Goal: Communication & Community: Answer question/provide support

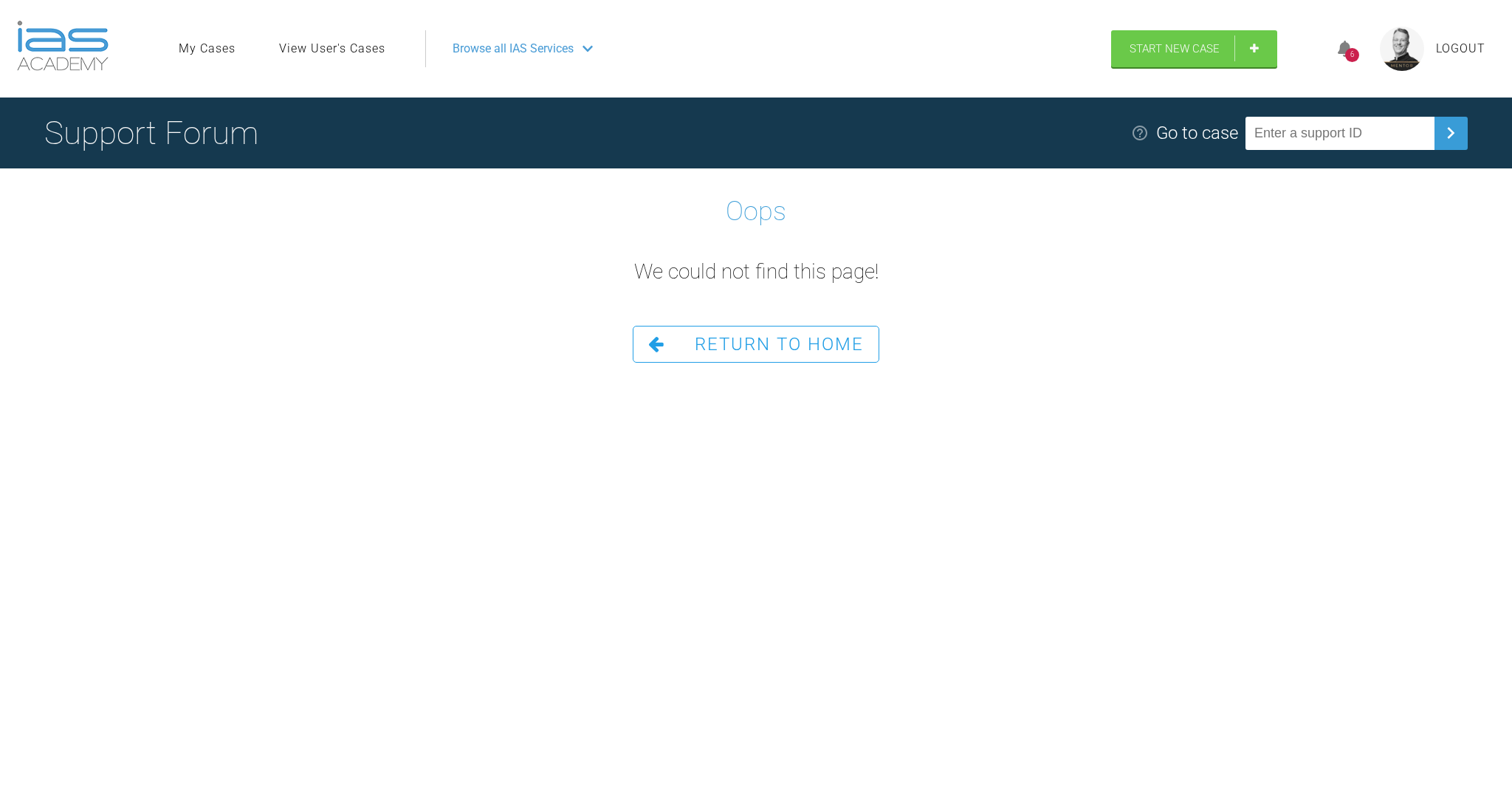
click at [1348, 48] on div "6" at bounding box center [1352, 55] width 14 height 14
click at [773, 342] on span "Return To Home" at bounding box center [779, 343] width 169 height 21
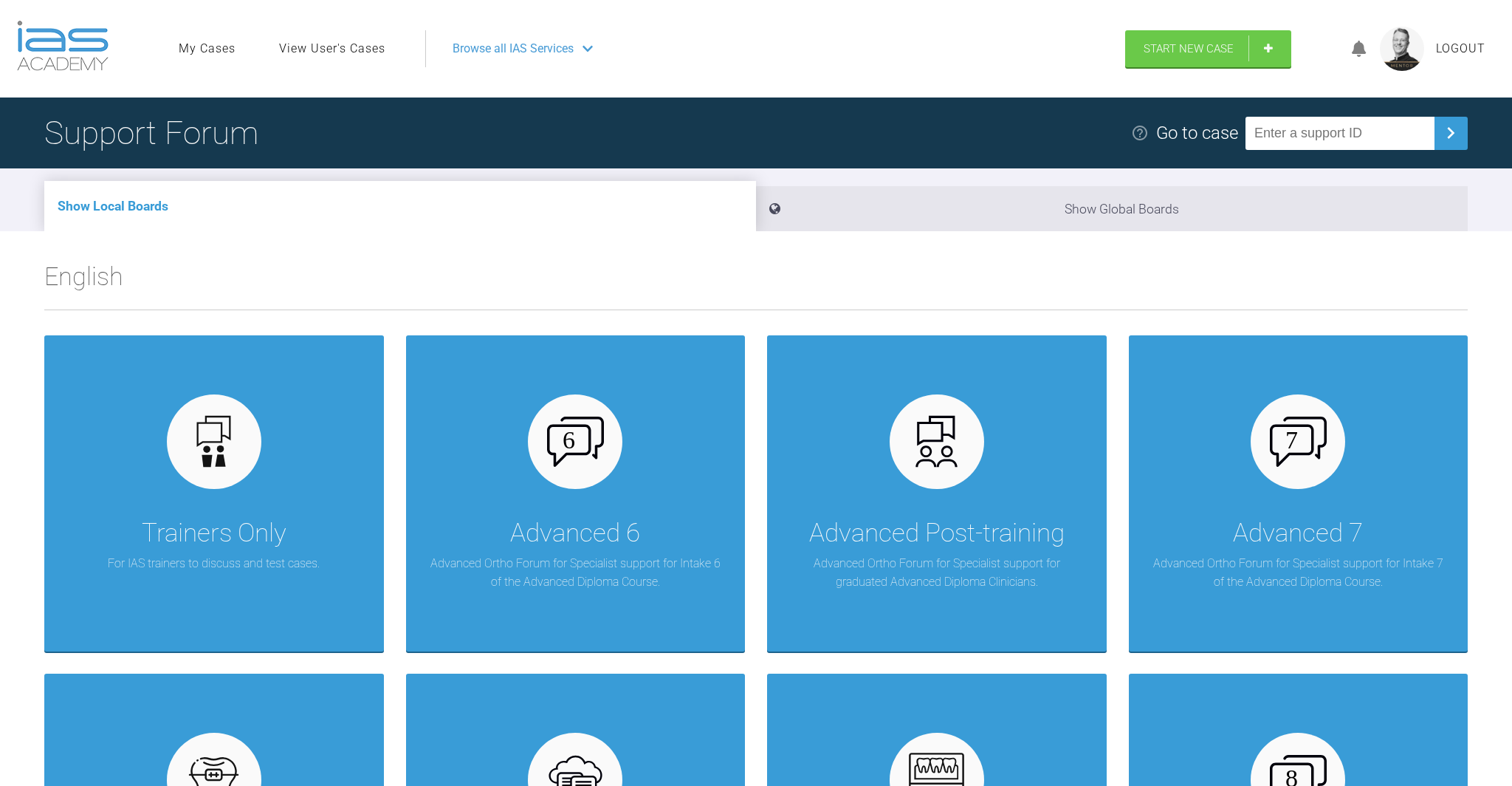
click at [1361, 44] on icon at bounding box center [1359, 49] width 15 height 17
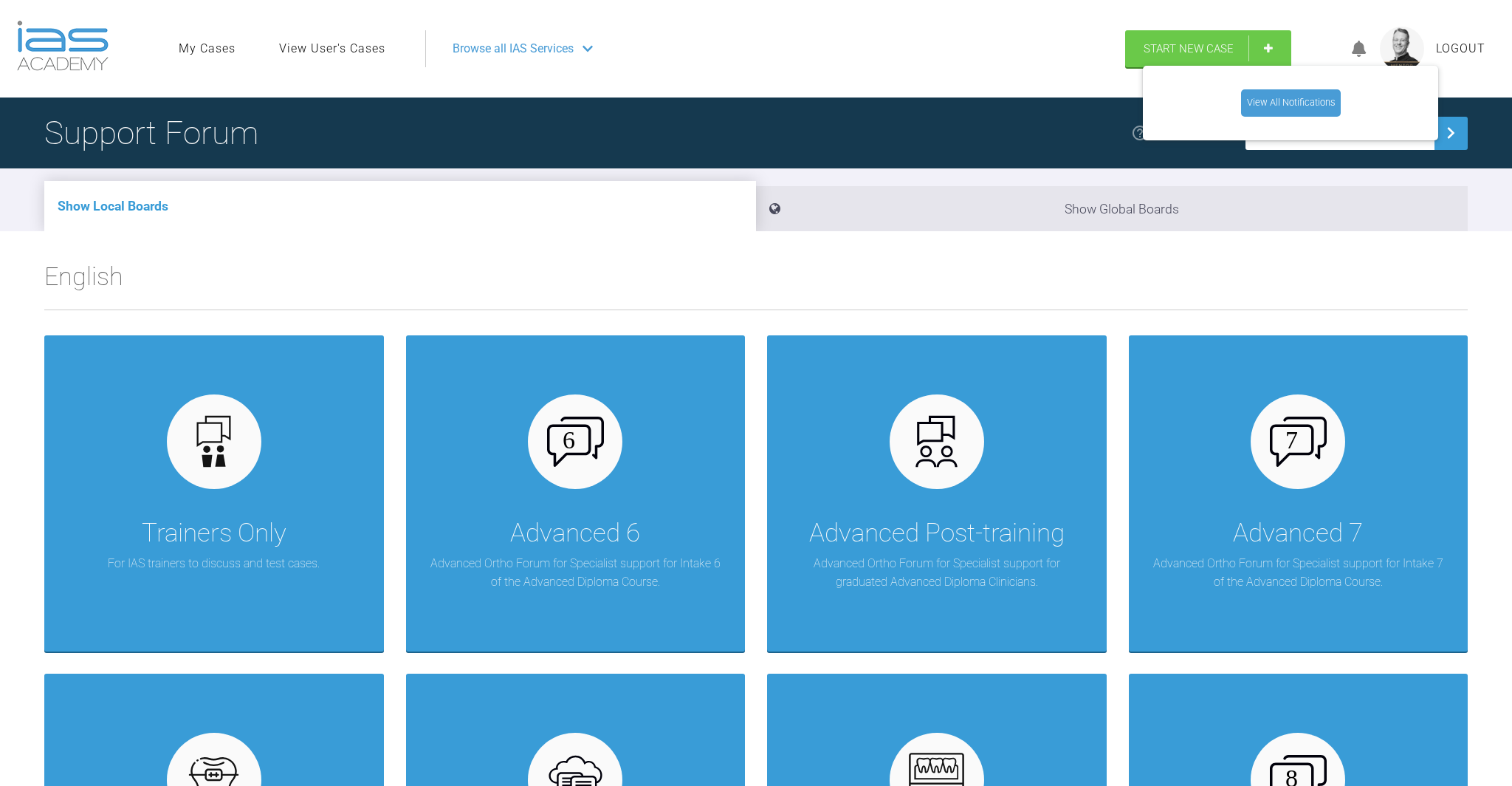
click at [1291, 104] on link "View All Notifications" at bounding box center [1292, 102] width 100 height 27
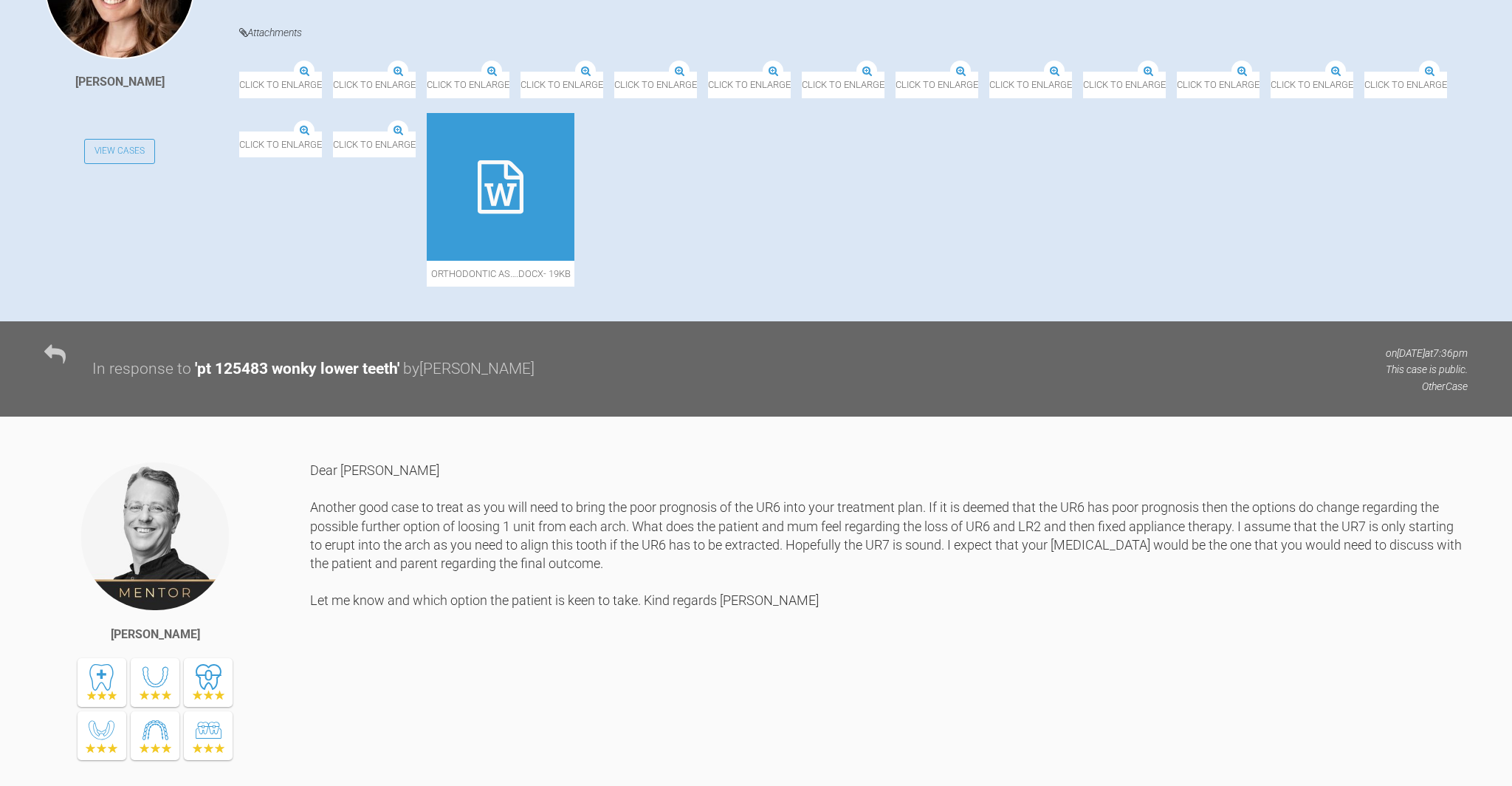
scroll to position [486, 0]
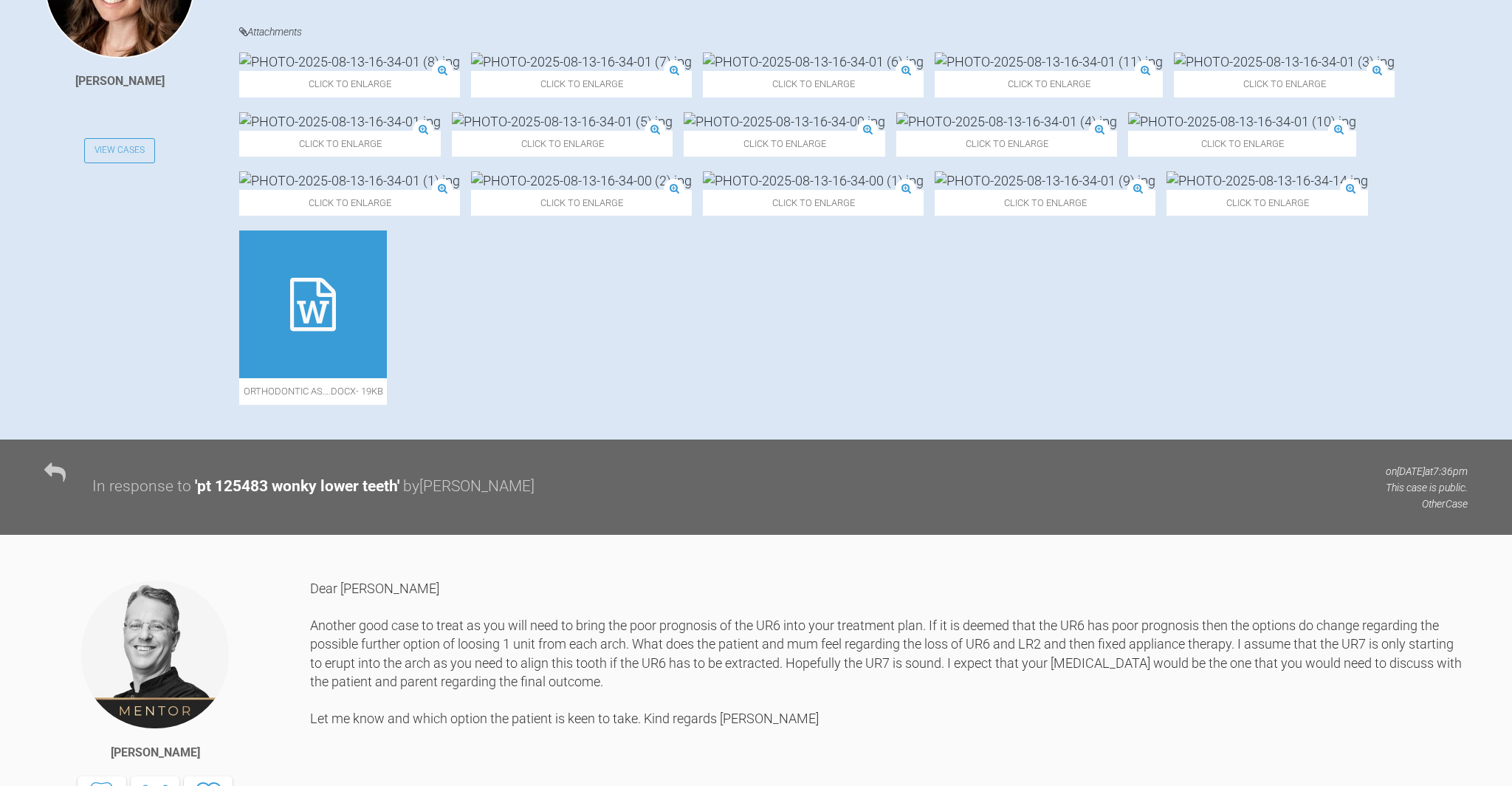
click at [336, 331] on icon at bounding box center [313, 303] width 46 height 53
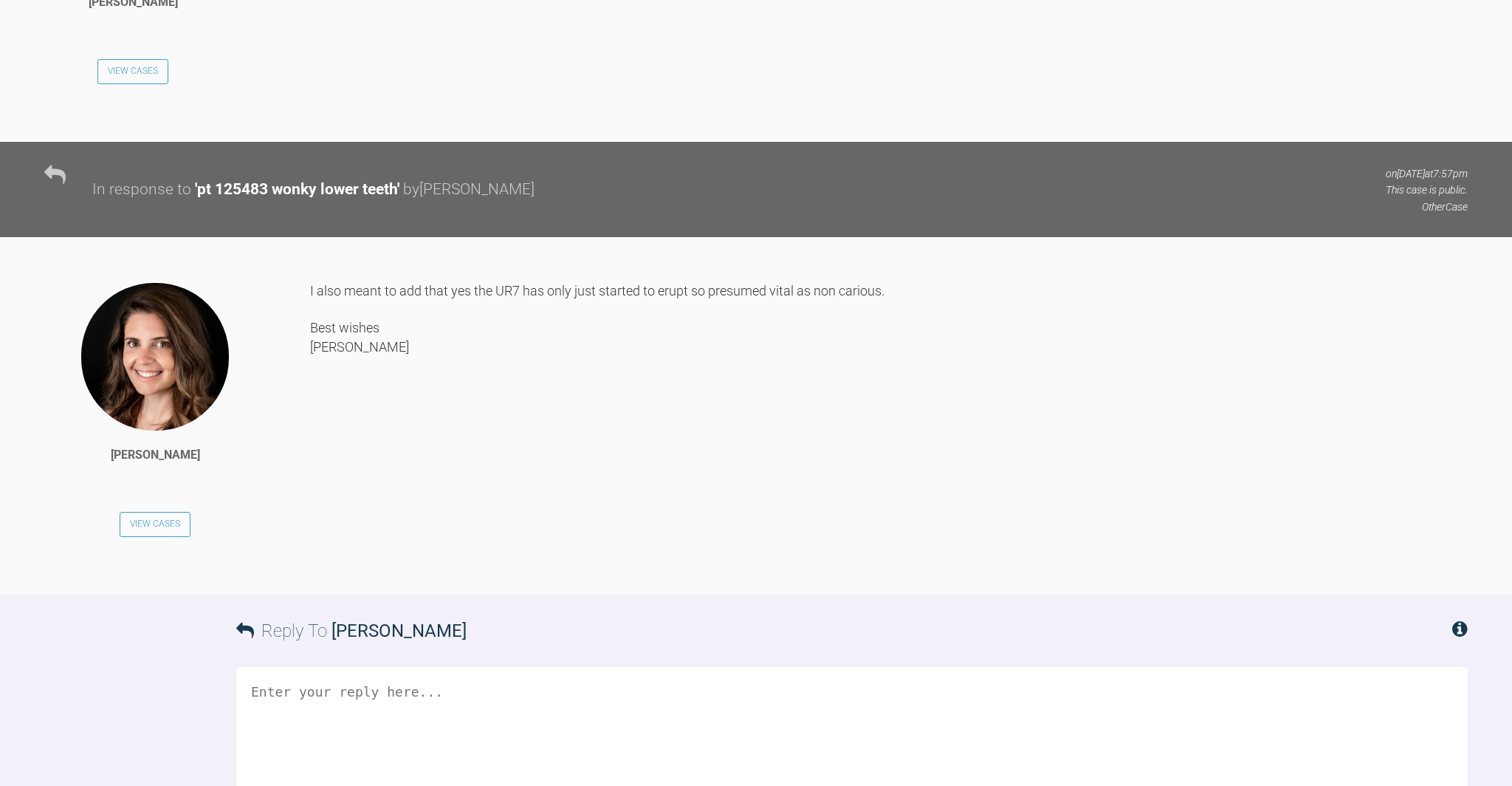
scroll to position [1795, 0]
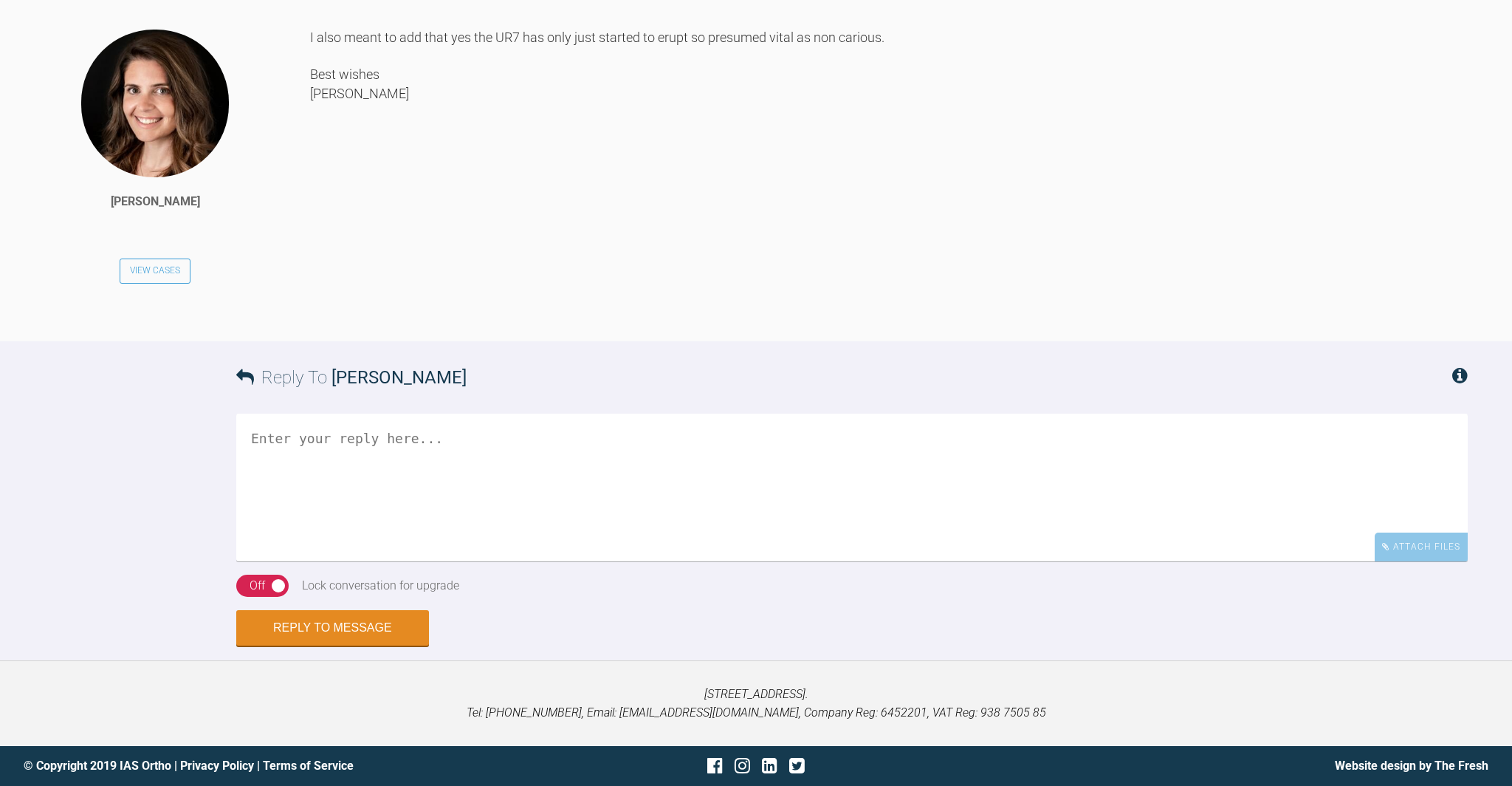
click at [363, 513] on textarea at bounding box center [852, 487] width 1232 height 148
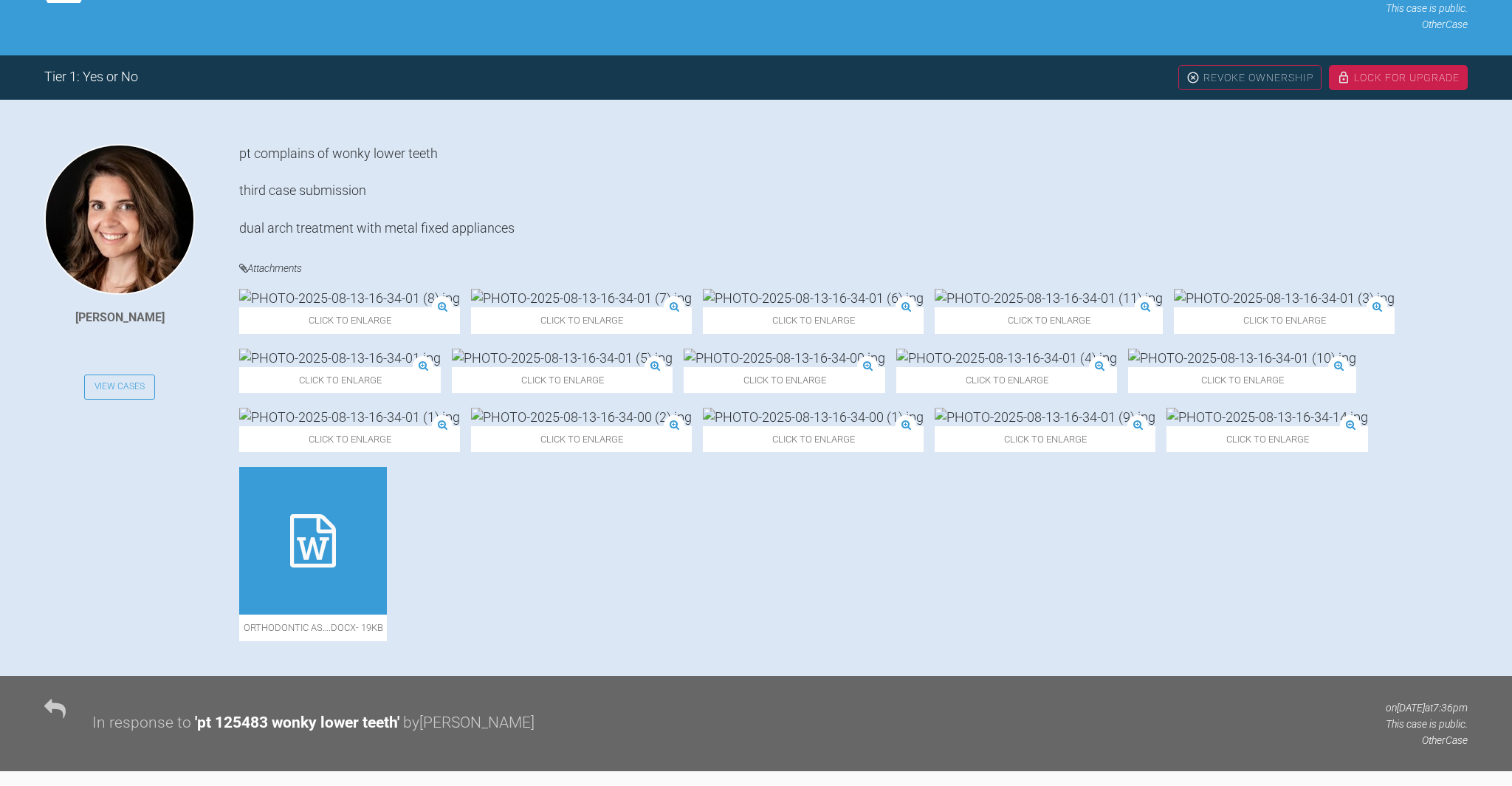
scroll to position [247, 0]
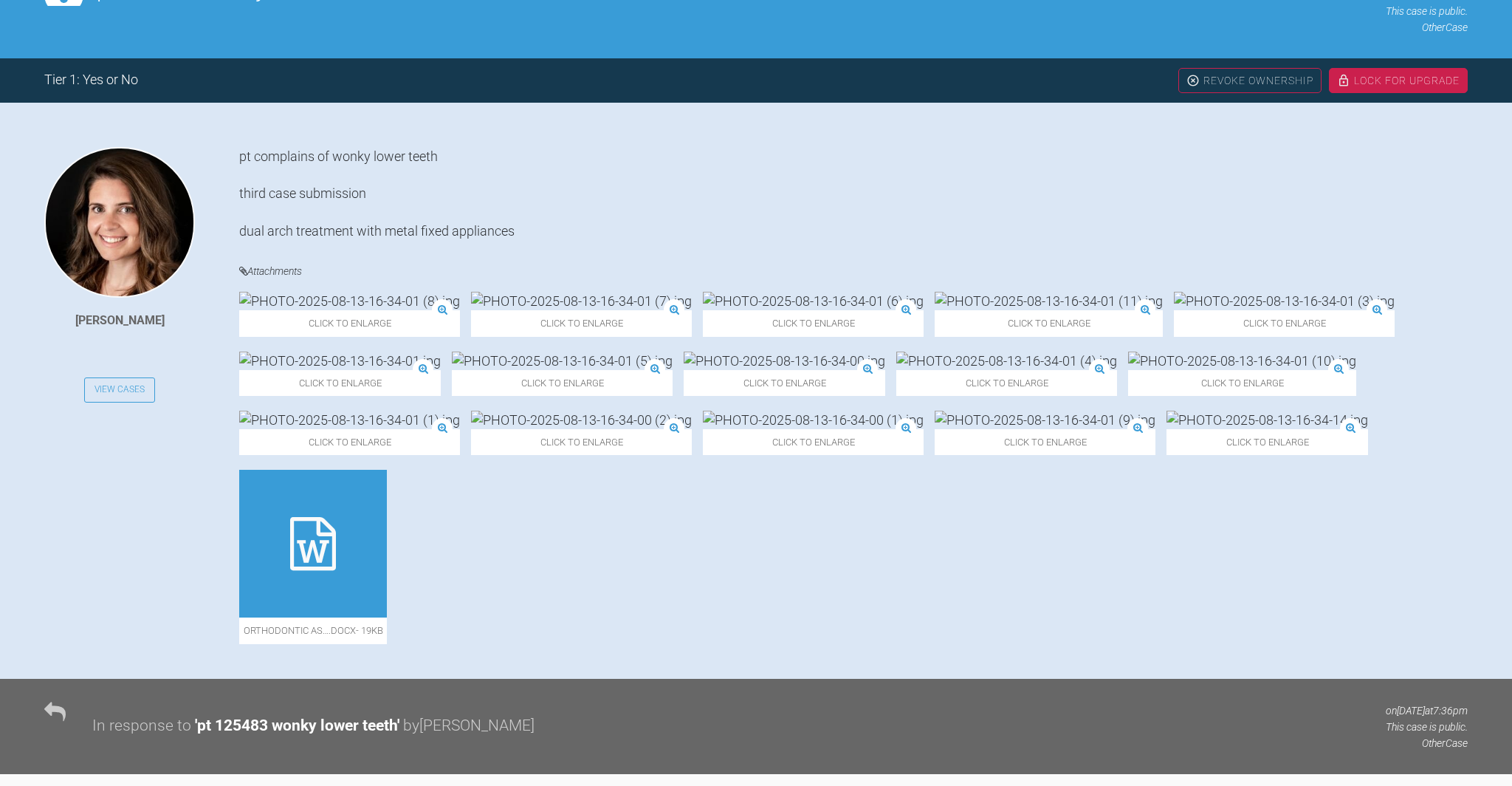
click at [387, 618] on div at bounding box center [313, 543] width 148 height 148
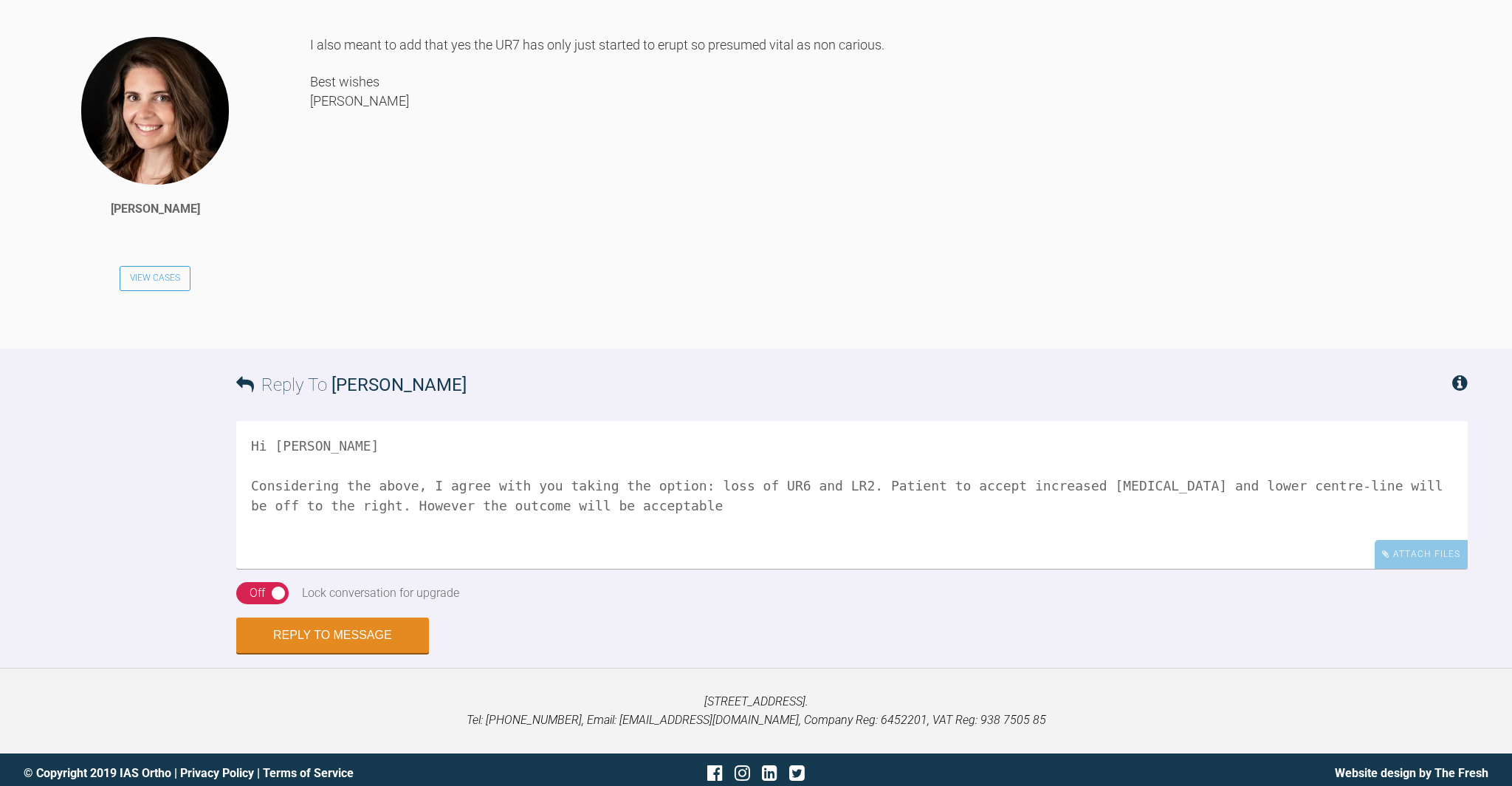
scroll to position [2149, 0]
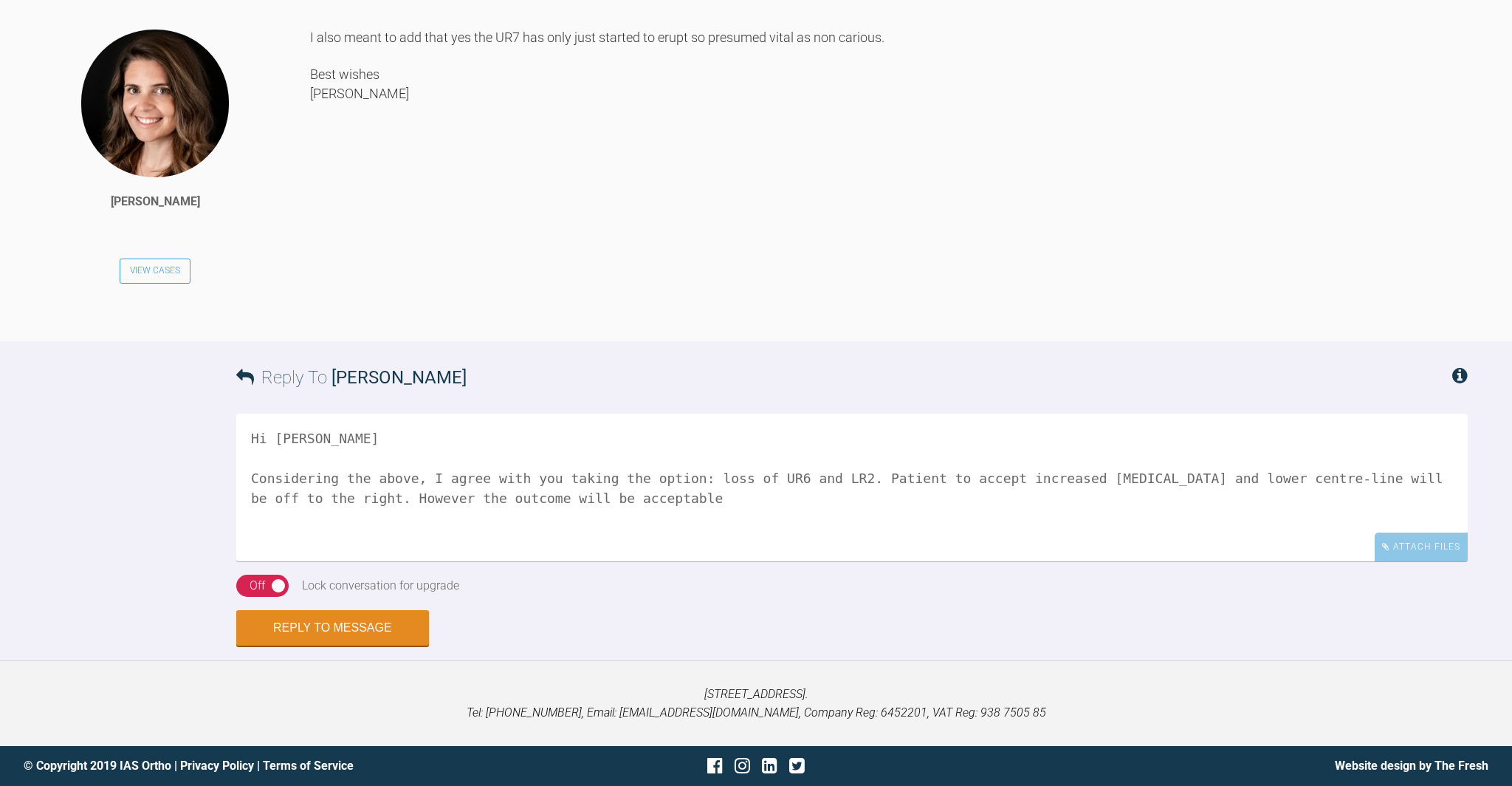
click at [661, 476] on textarea "Hi Alex Considering the above, I agree with you taking the option: loss of UR6 …" at bounding box center [852, 487] width 1232 height 148
click at [745, 554] on textarea "Hi Alex Considering the above, I agree with you taking the second option: loss …" at bounding box center [852, 487] width 1232 height 148
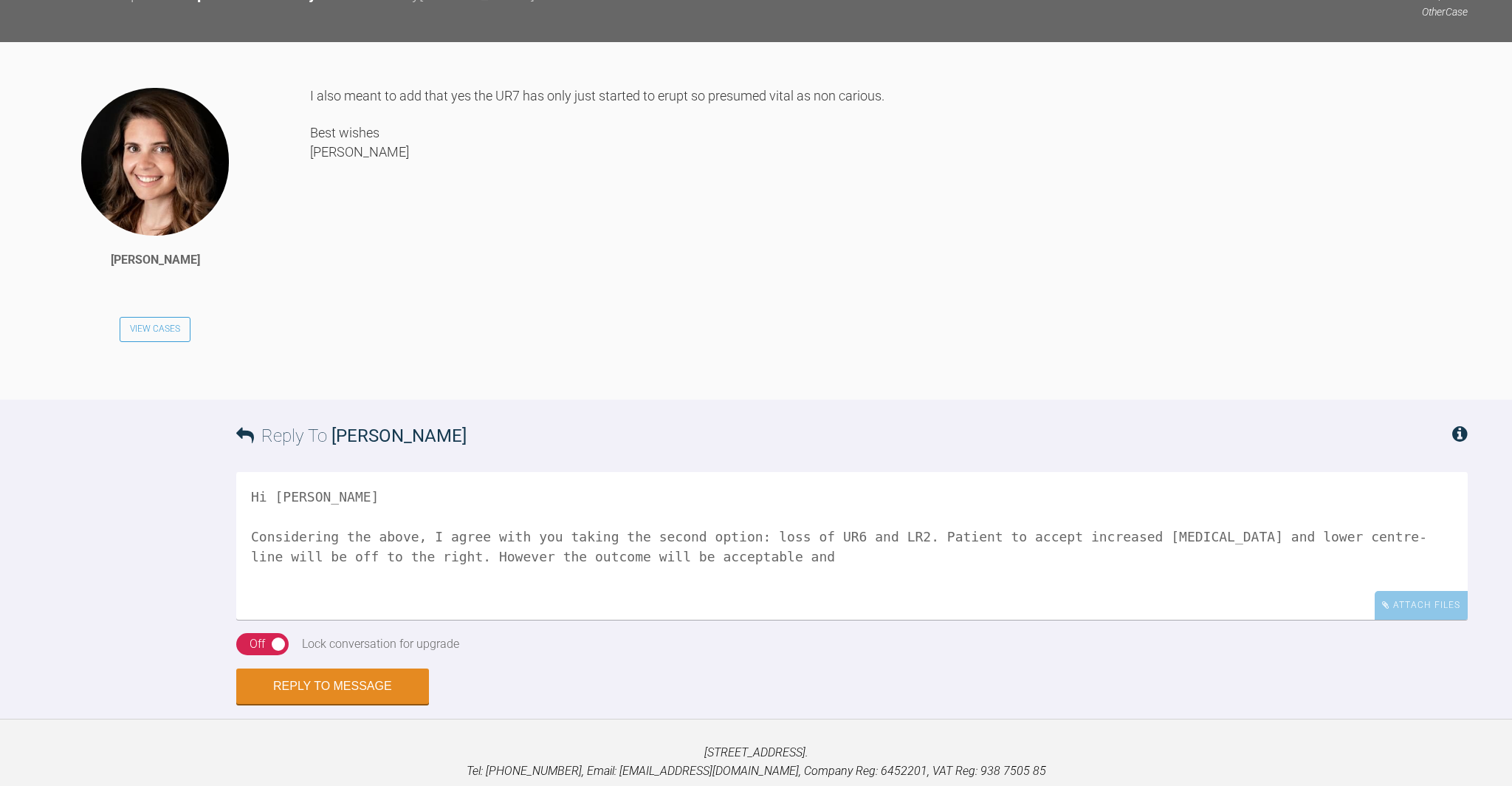
scroll to position [2088, 0]
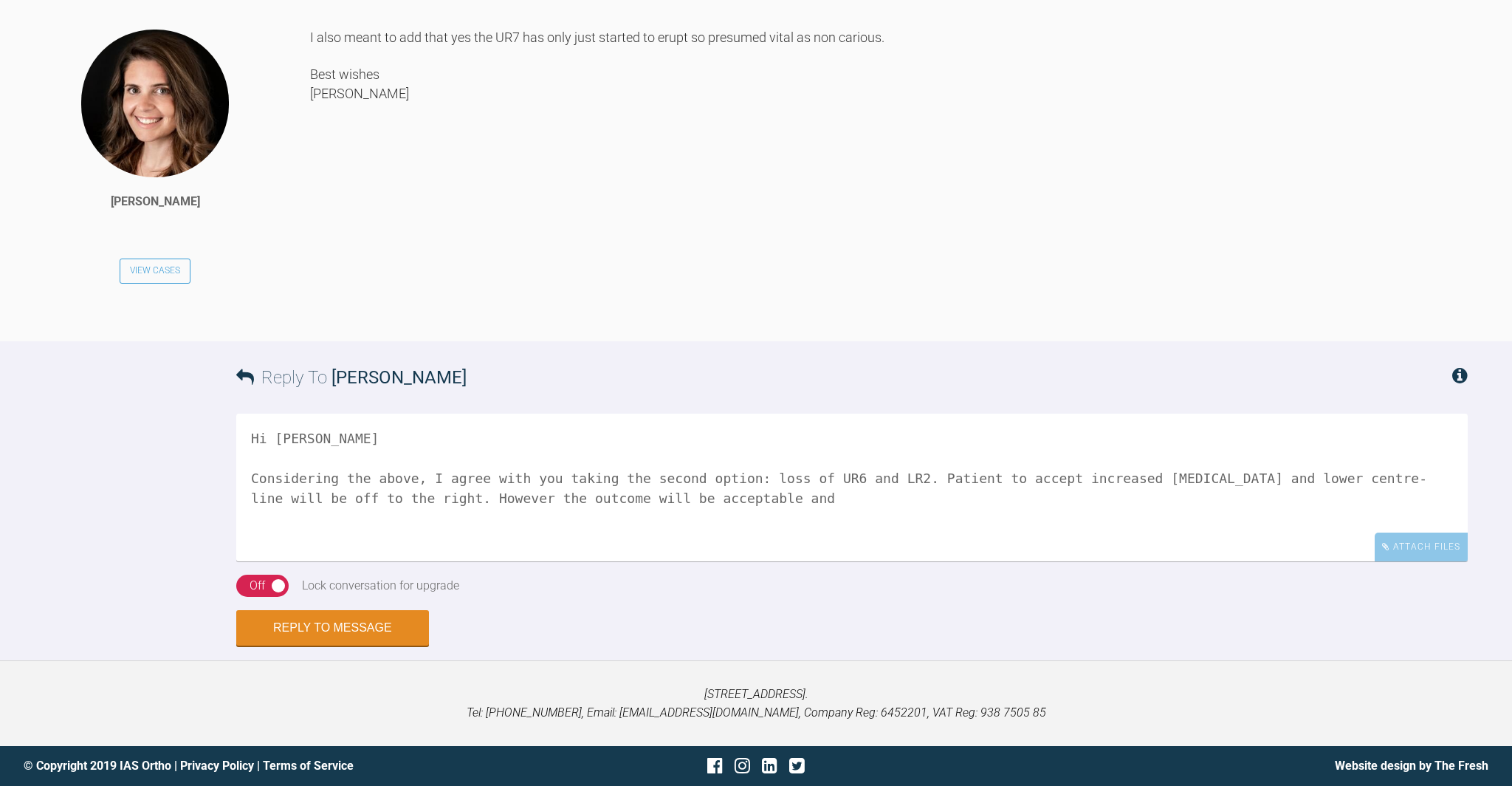
click at [775, 543] on textarea "Hi Alex Considering the above, I agree with you taking the second option: loss …" at bounding box center [852, 487] width 1232 height 148
click at [769, 559] on textarea "Hi Alex Considering the above, I agree with you taking the second option: loss …" at bounding box center [852, 487] width 1232 height 148
click at [847, 559] on textarea "Hi Alex Considering the above, I agree with you taking the second option: loss …" at bounding box center [852, 487] width 1232 height 148
click at [845, 559] on textarea "Hi Alex Considering the above, I agree with you taking the second option: loss …" at bounding box center [852, 487] width 1232 height 148
drag, startPoint x: 1009, startPoint y: 557, endPoint x: 1004, endPoint y: 565, distance: 9.4
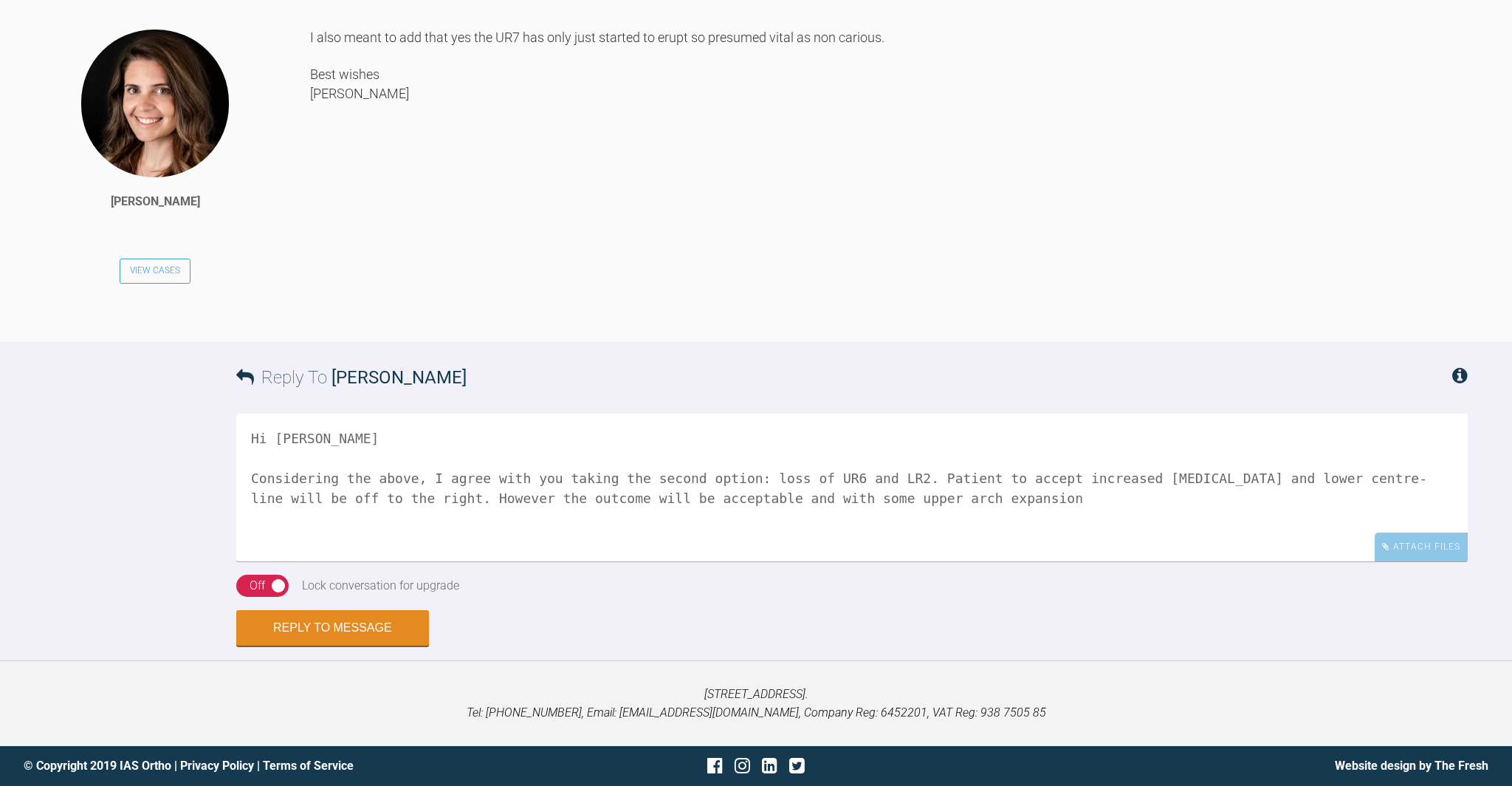
click at [1009, 557] on textarea "Hi Alex Considering the above, I agree with you taking the second option: loss …" at bounding box center [852, 487] width 1232 height 148
click at [519, 558] on textarea "Hi Alex Considering the above, I agree with you taking the second option: loss …" at bounding box center [852, 487] width 1232 height 148
click at [811, 556] on textarea "Hi Alex Considering the above, I agree with you taking the second option: loss …" at bounding box center [852, 487] width 1232 height 148
click at [1268, 559] on textarea "Hi Alex Considering the above, I agree with you taking the second option: loss …" at bounding box center [852, 487] width 1232 height 148
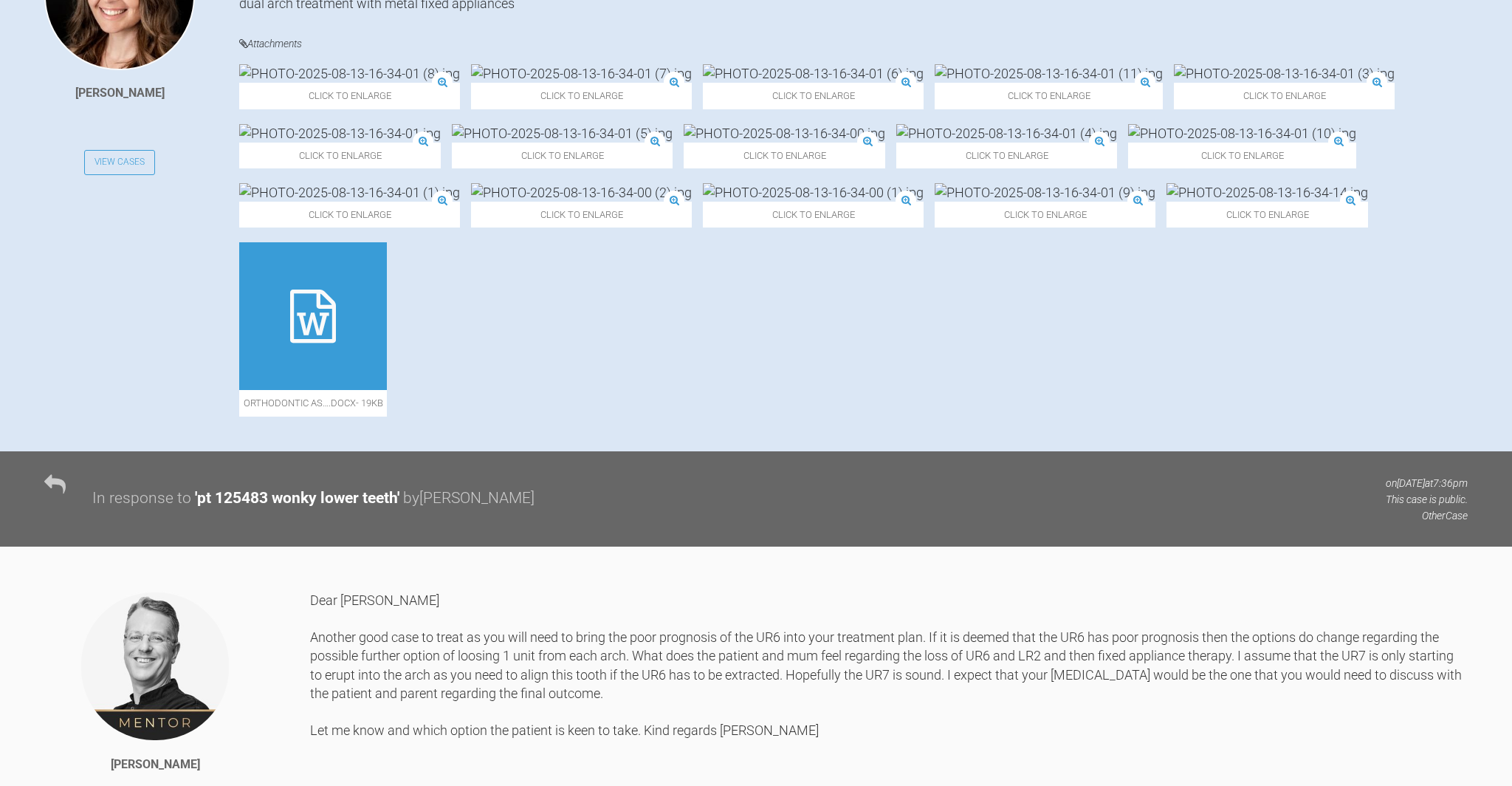
scroll to position [532, 0]
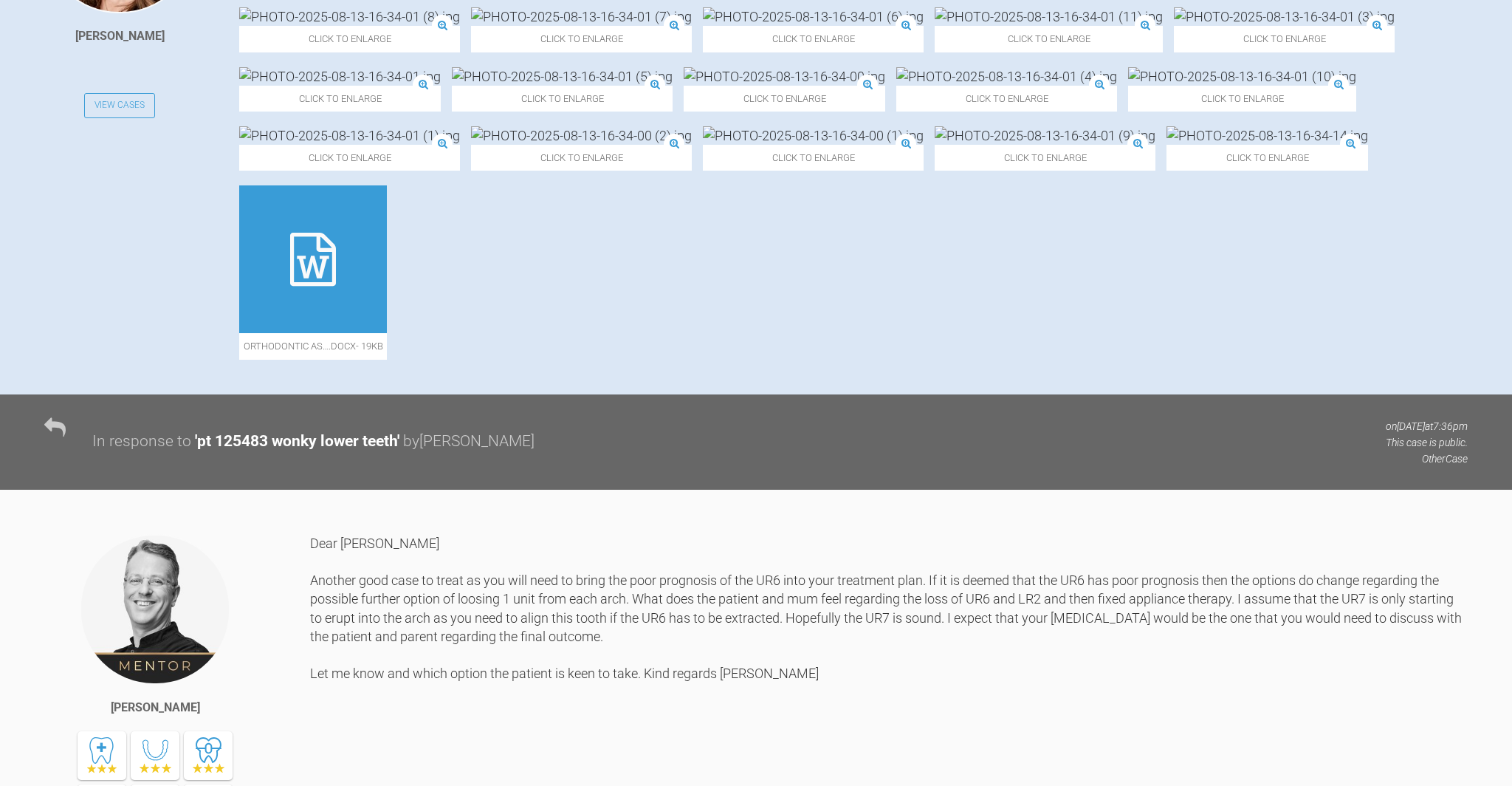
click at [1167, 144] on img at bounding box center [1268, 135] width 201 height 18
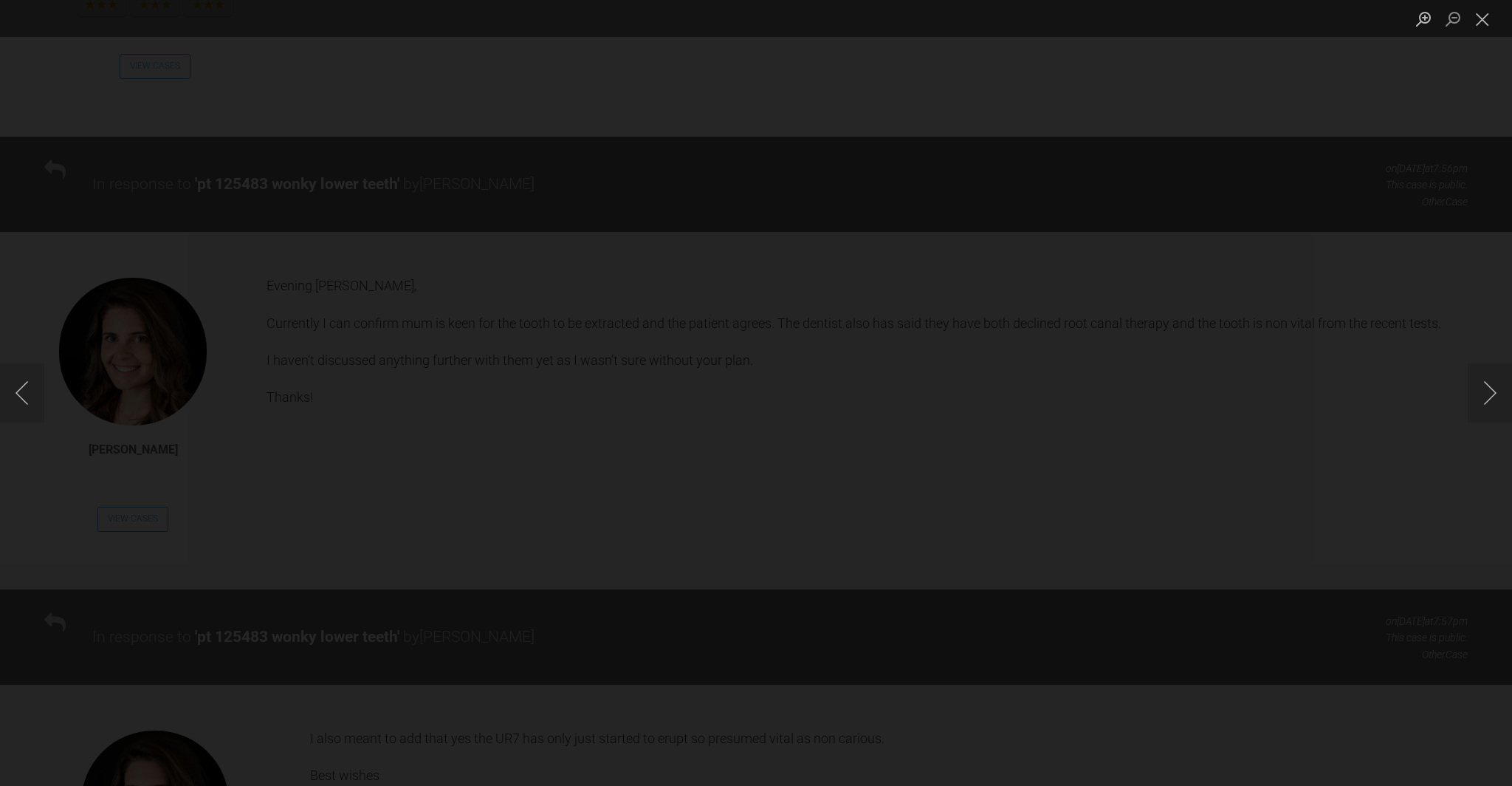
scroll to position [1351, 0]
click at [1479, 20] on button "Close lightbox" at bounding box center [1483, 19] width 29 height 26
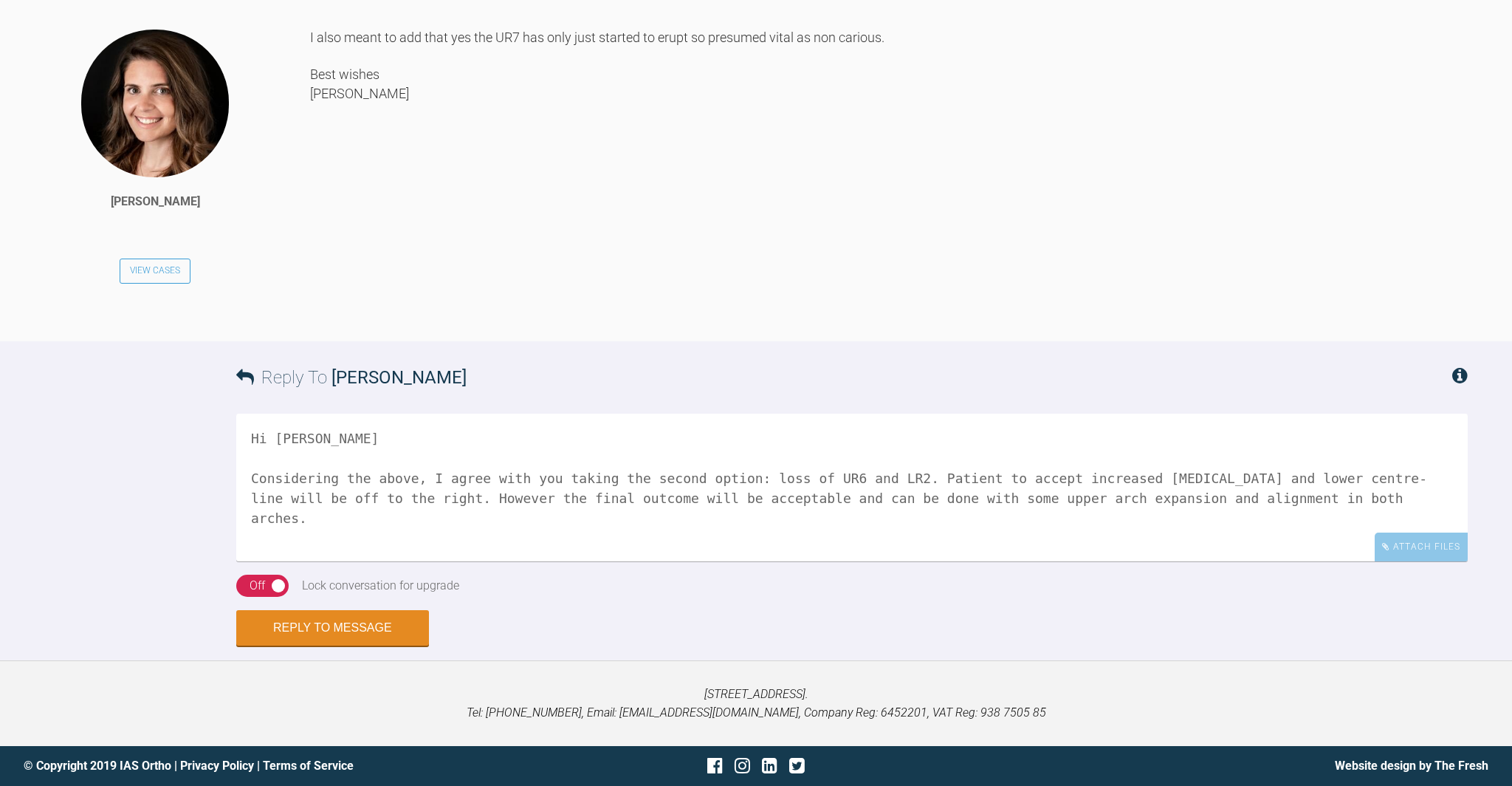
scroll to position [2149, 0]
click at [1401, 496] on textarea "Hi Alex Considering the above, I agree with you taking the second option: loss …" at bounding box center [852, 487] width 1232 height 148
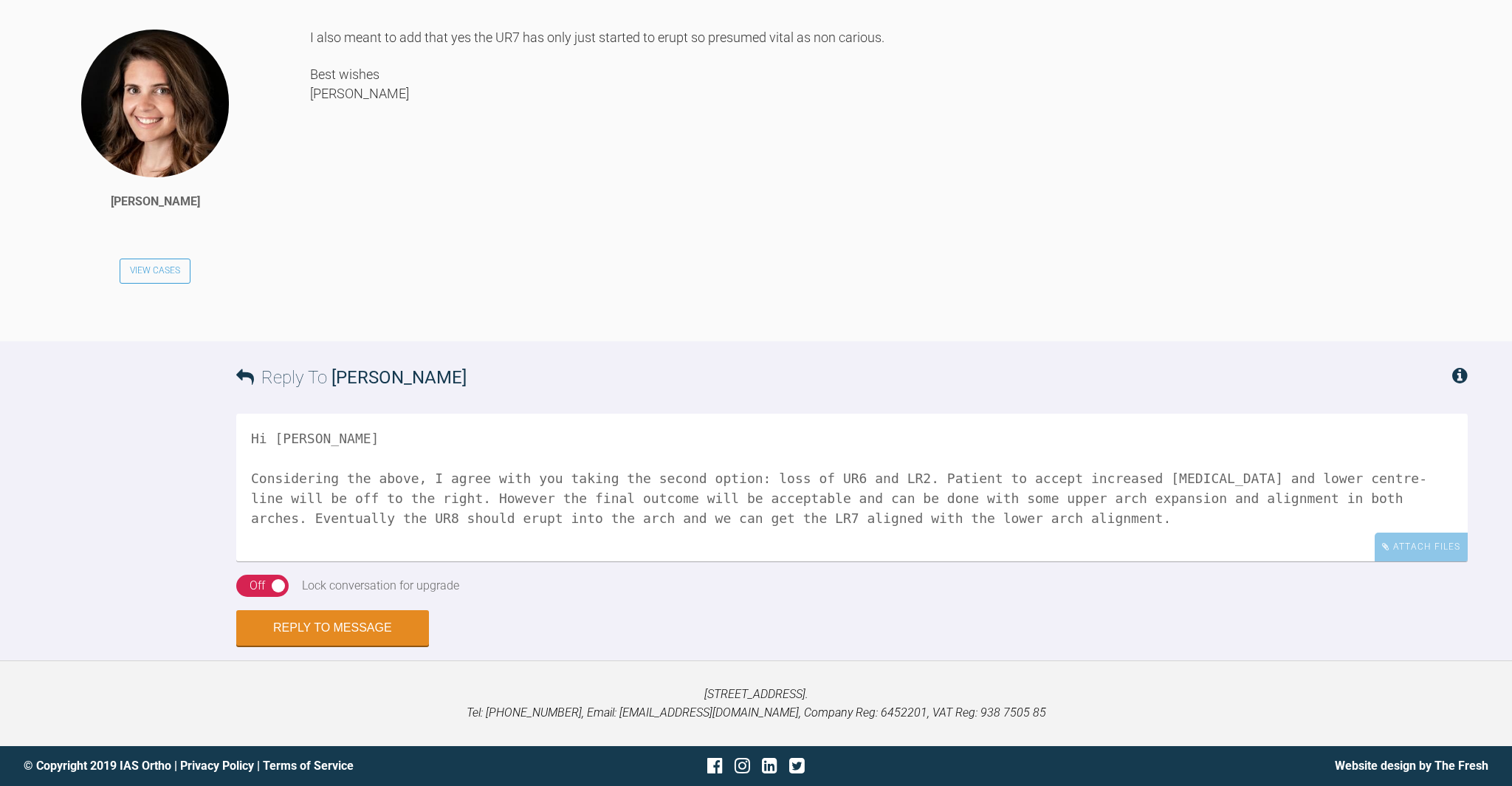
scroll to position [5, 0]
click at [310, 554] on textarea "Hi Alex Considering the above, I agree with you taking the second option: loss …" at bounding box center [852, 487] width 1232 height 148
click at [691, 490] on textarea "Hi Alex Considering the above, I agree with you taking the second option: loss …" at bounding box center [852, 487] width 1232 height 148
click at [814, 491] on textarea "Hi Alex Considering the above, I agree with you taking the second option: loss …" at bounding box center [852, 487] width 1232 height 148
type textarea "Hi Alex Considering the above, I agree with you taking the second option: loss …"
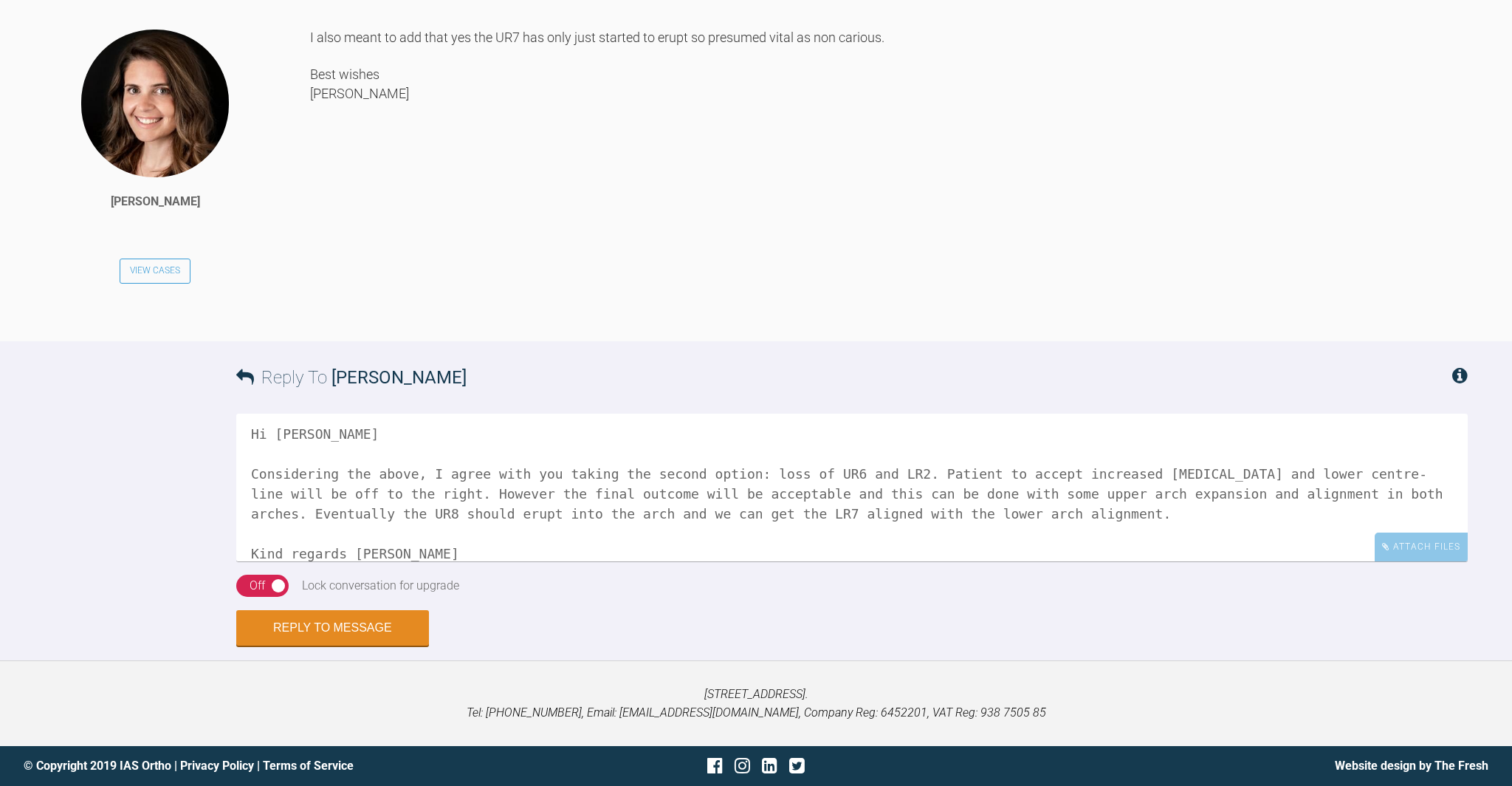
click at [253, 582] on div "Off" at bounding box center [257, 585] width 15 height 19
click at [323, 627] on button "Reply to Message" at bounding box center [333, 629] width 193 height 35
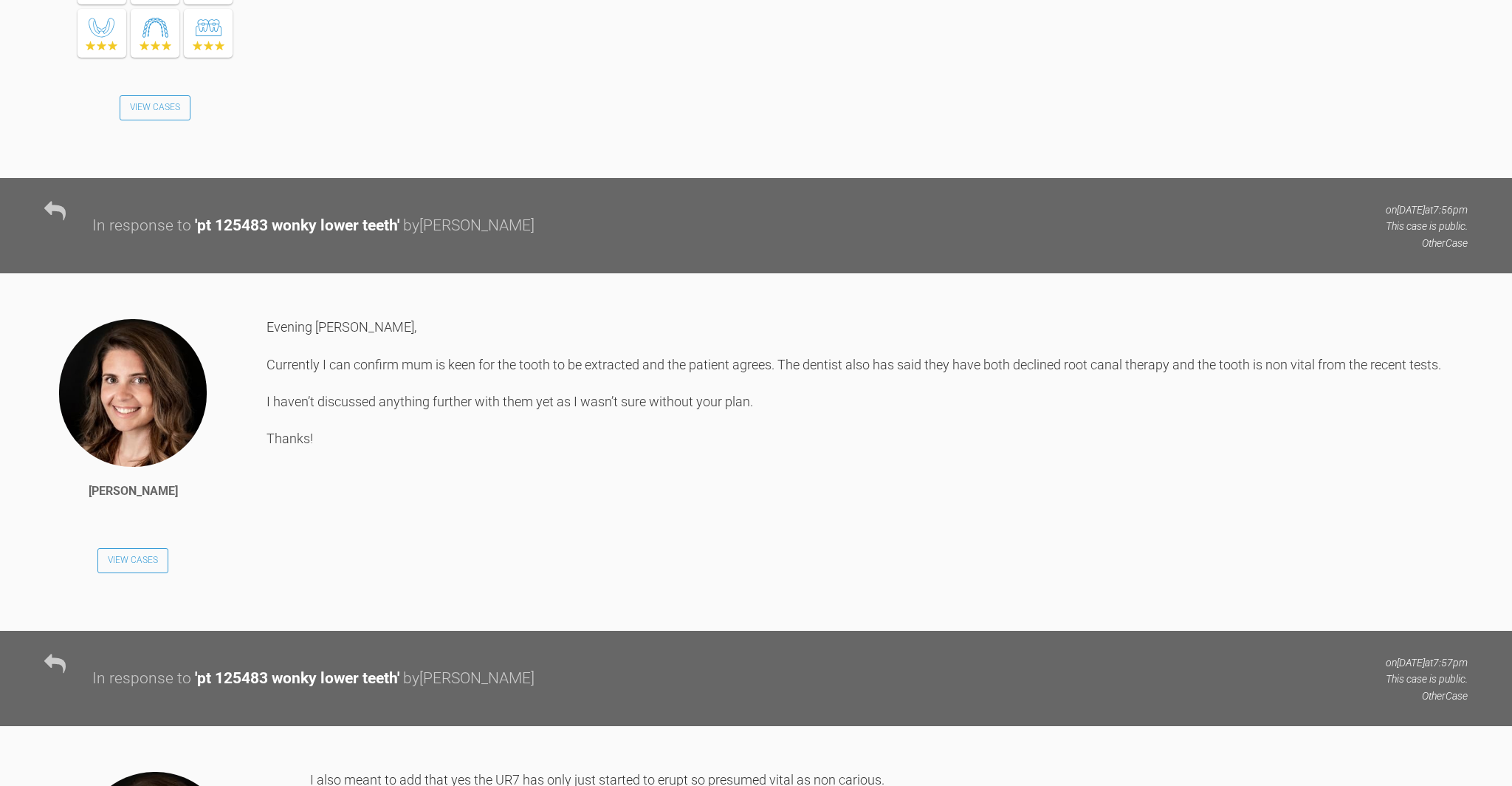
scroll to position [0, 0]
